Goal: Task Accomplishment & Management: Manage account settings

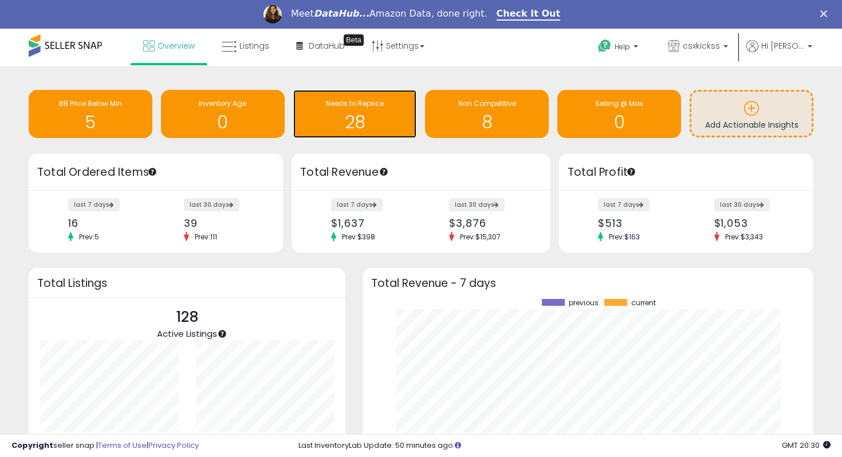
click at [349, 97] on div "Needs to Reprice 28" at bounding box center [355, 114] width 124 height 48
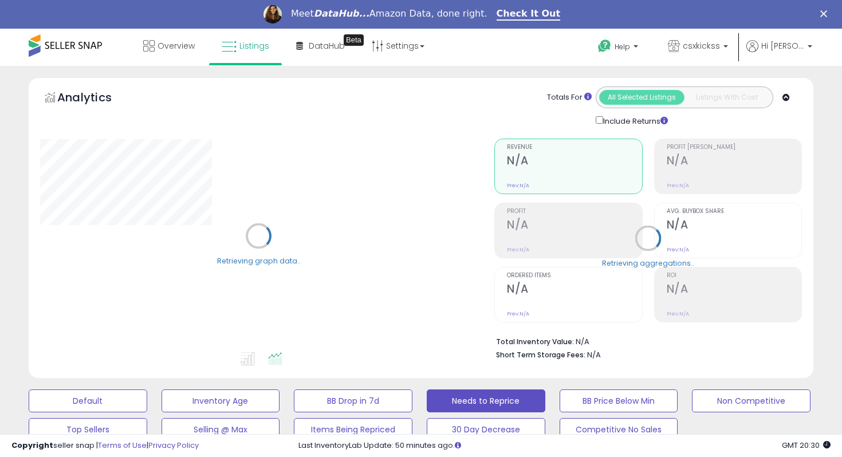
select select "**"
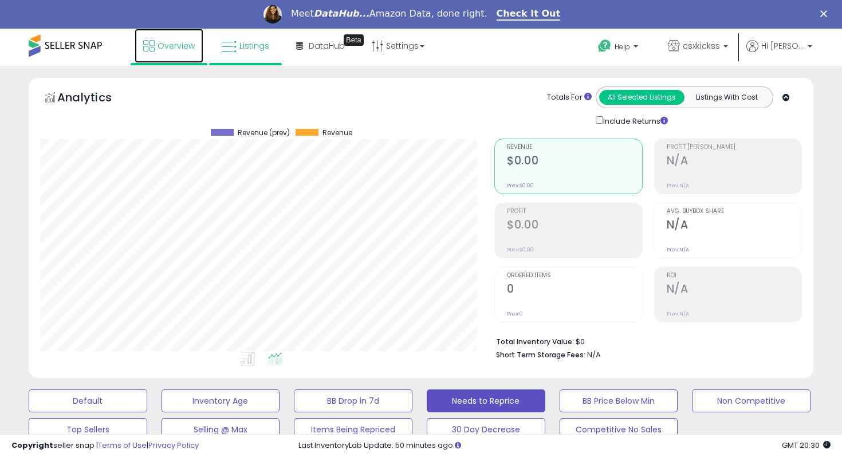
click at [180, 57] on link "Overview" at bounding box center [169, 46] width 69 height 34
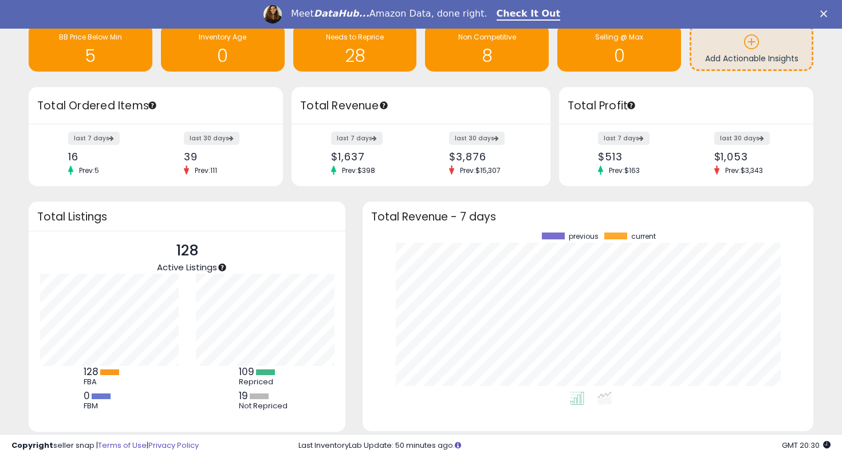
scroll to position [99, 0]
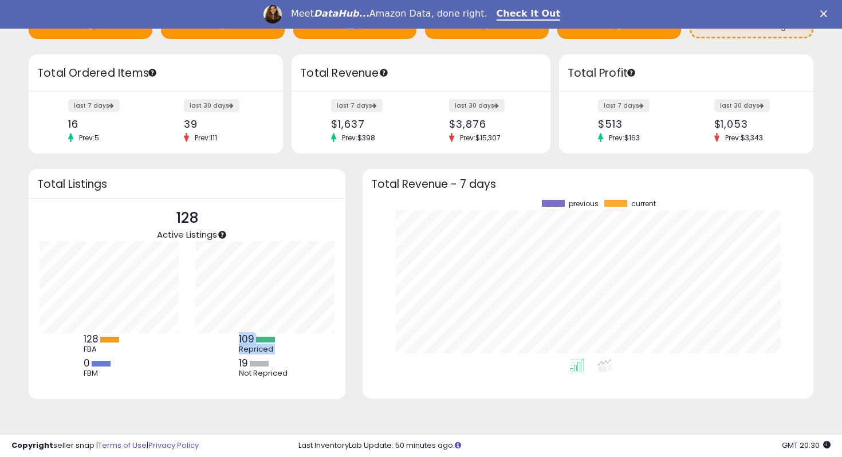
drag, startPoint x: 237, startPoint y: 366, endPoint x: 343, endPoint y: 365, distance: 106.0
click at [343, 365] on div "128 Active Listings 128 FBA 0 FBM" at bounding box center [187, 299] width 317 height 201
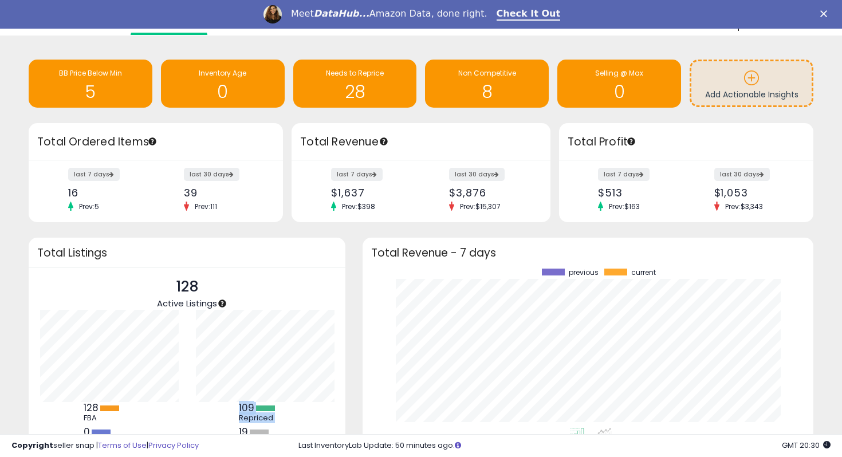
scroll to position [0, 0]
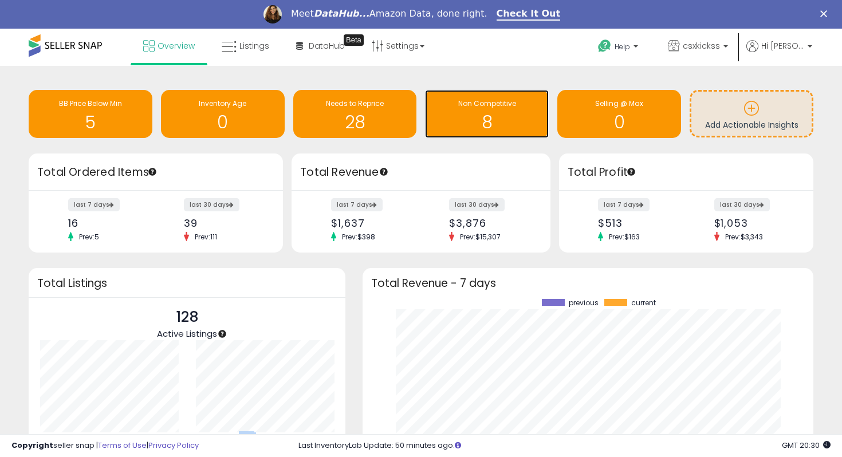
click at [451, 124] on h1 "8" at bounding box center [487, 122] width 112 height 19
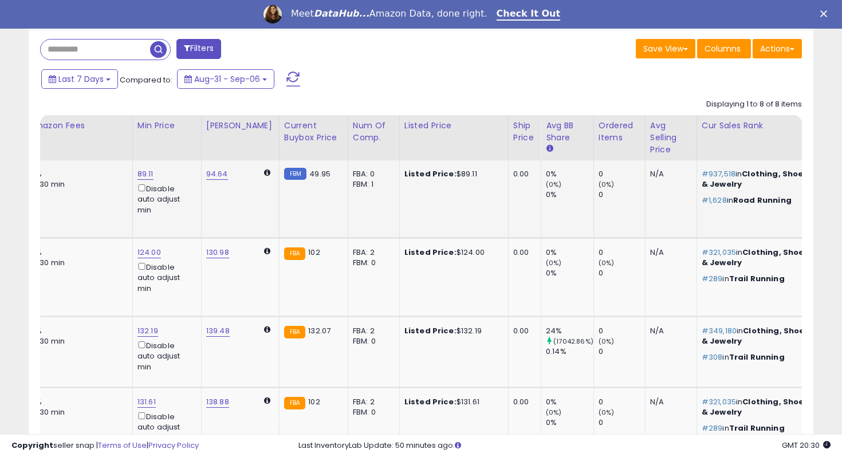
scroll to position [0, 522]
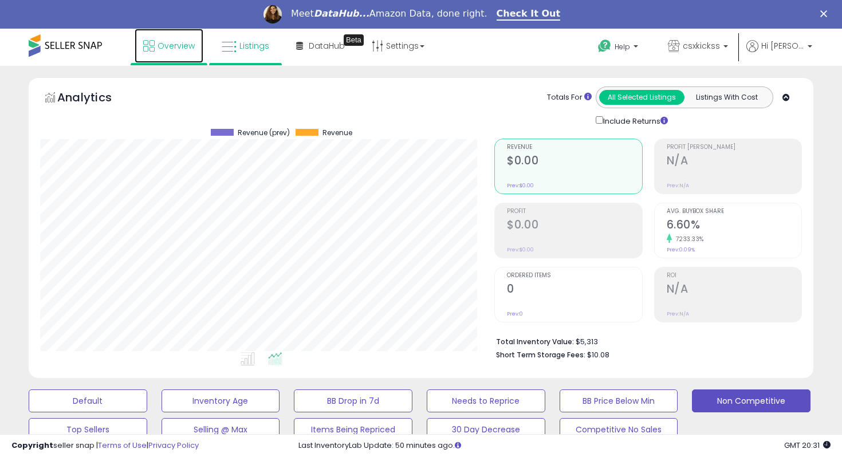
click at [185, 51] on link "Overview" at bounding box center [169, 46] width 69 height 34
